Goal: Task Accomplishment & Management: Manage account settings

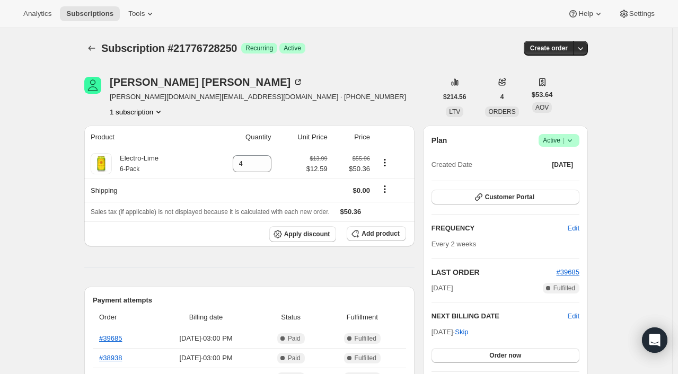
click at [573, 137] on icon at bounding box center [569, 140] width 11 height 11
click at [566, 183] on span "Cancel subscription" at bounding box center [562, 179] width 60 height 8
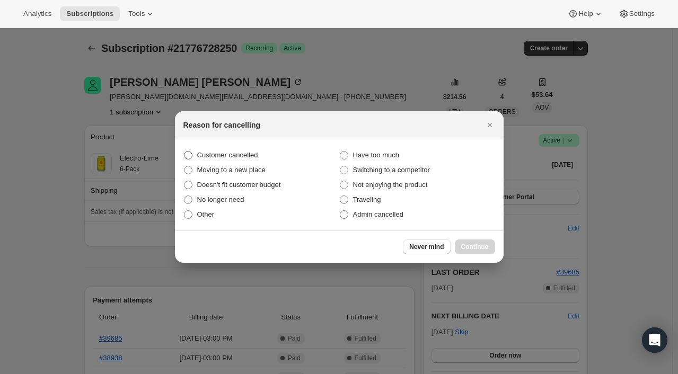
click at [236, 155] on span "Customer cancelled" at bounding box center [227, 155] width 61 height 8
click at [184, 152] on input "Customer cancelled" at bounding box center [184, 151] width 1 height 1
radio input "true"
click at [467, 240] on button "Continue" at bounding box center [475, 246] width 40 height 15
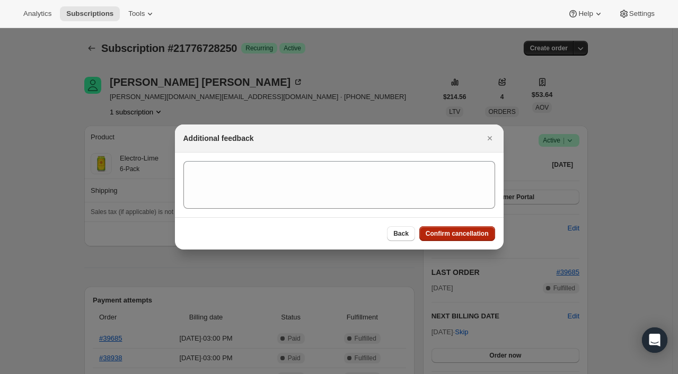
click at [448, 232] on span "Confirm cancellation" at bounding box center [456, 233] width 63 height 8
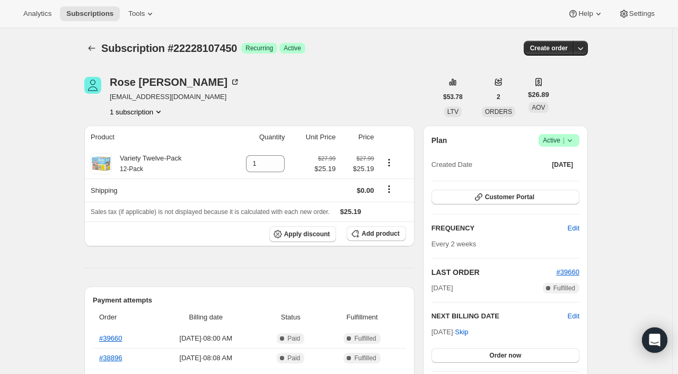
click at [575, 138] on icon at bounding box center [569, 140] width 11 height 11
click at [566, 161] on span "Pause subscription" at bounding box center [561, 161] width 58 height 8
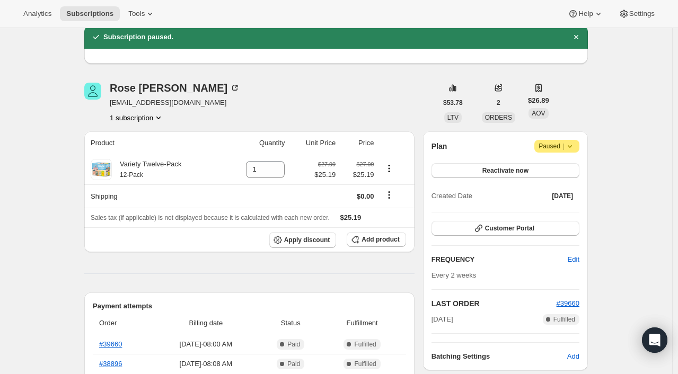
scroll to position [53, 0]
